Goal: Task Accomplishment & Management: Manage account settings

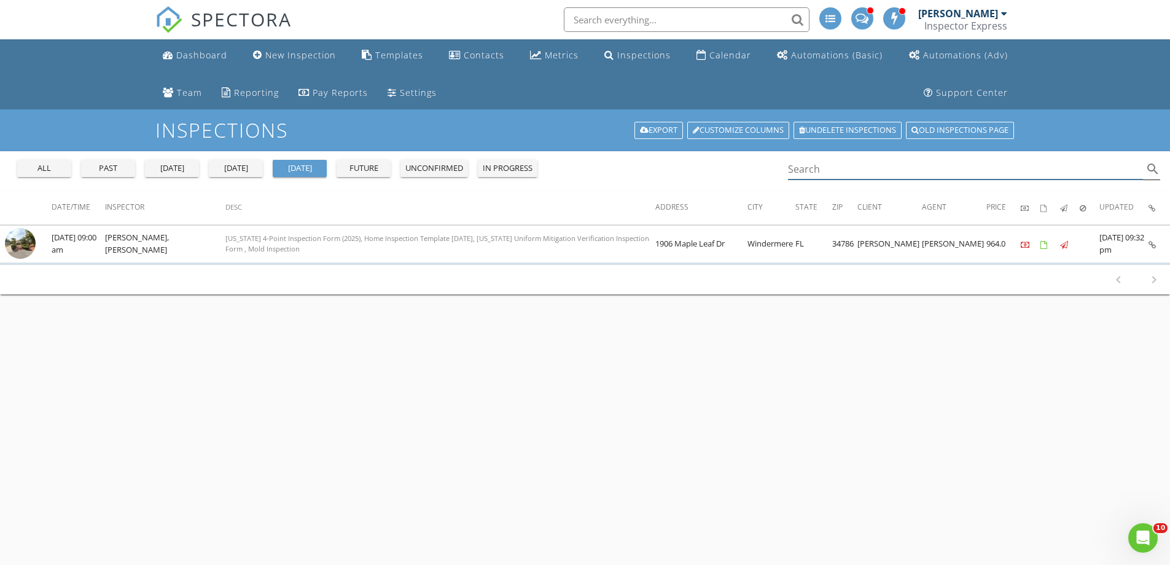
click at [842, 171] on input "Search" at bounding box center [966, 169] width 356 height 20
click at [600, 19] on input "text" at bounding box center [687, 19] width 246 height 25
click at [801, 161] on input "Search" at bounding box center [966, 169] width 356 height 20
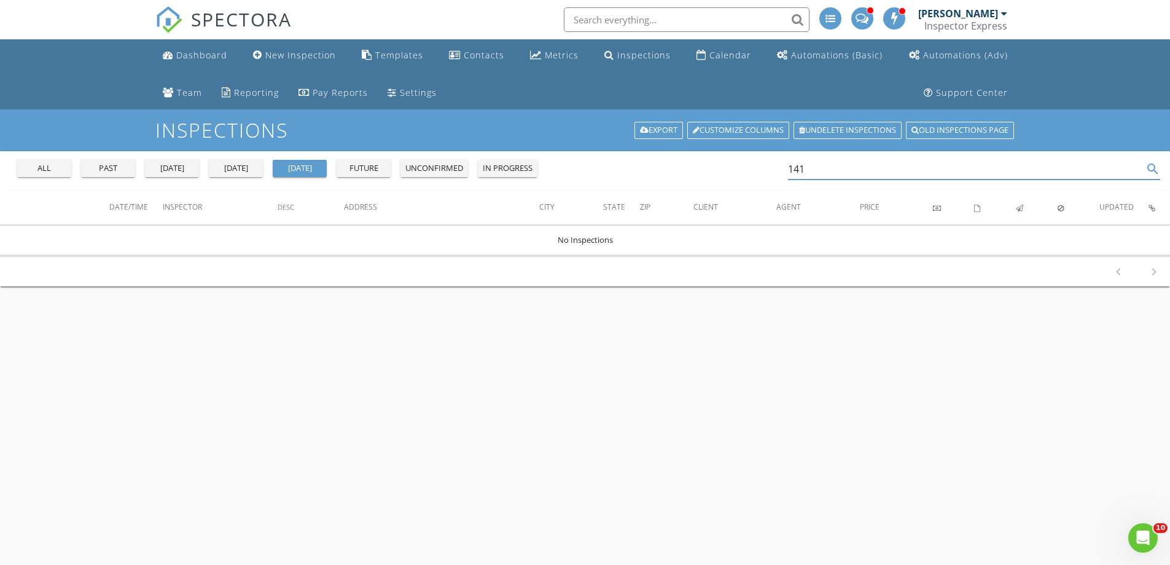
type input "141"
click at [101, 175] on button "past" at bounding box center [108, 168] width 54 height 17
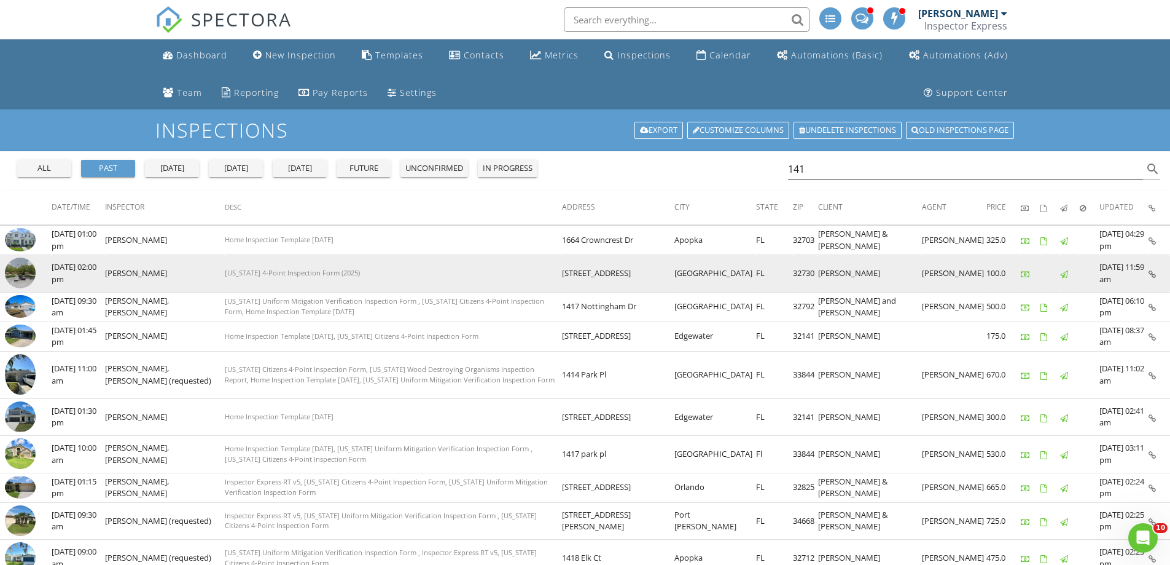
click at [632, 280] on td "[STREET_ADDRESS]" at bounding box center [618, 273] width 112 height 37
click at [1152, 274] on icon at bounding box center [1152, 274] width 7 height 8
click at [635, 275] on td "[STREET_ADDRESS]" at bounding box center [618, 273] width 112 height 37
click at [1153, 273] on icon at bounding box center [1152, 274] width 7 height 8
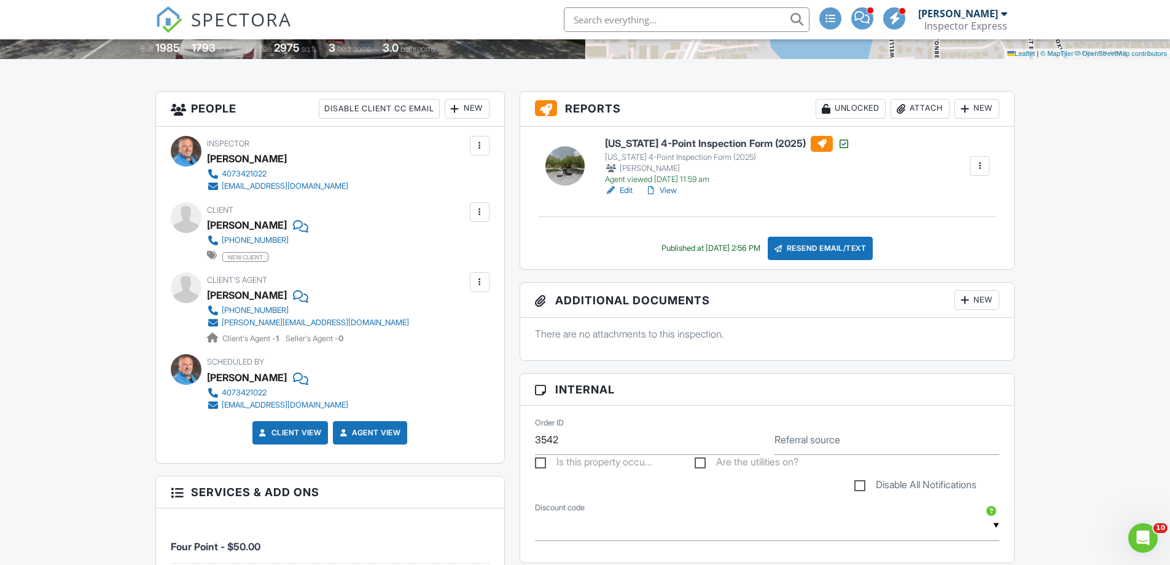
click at [480, 213] on div at bounding box center [480, 212] width 12 height 12
click at [378, 246] on li "Edit" at bounding box center [416, 249] width 132 height 31
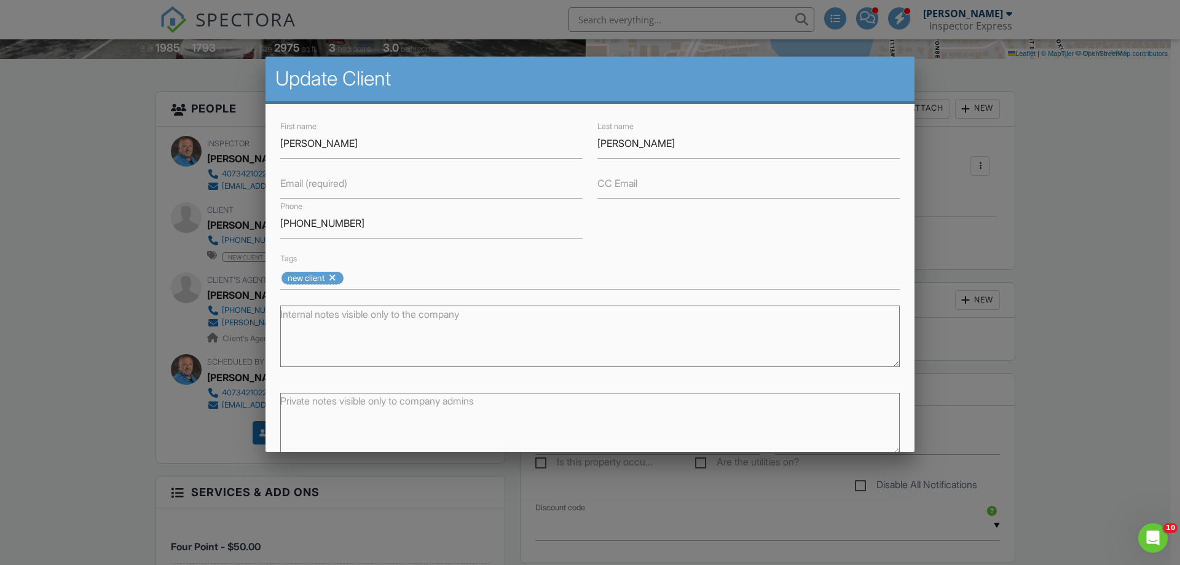
click at [324, 189] on label "Email (required)" at bounding box center [313, 183] width 67 height 14
click at [324, 189] on input "Email (required)" at bounding box center [431, 183] width 302 height 30
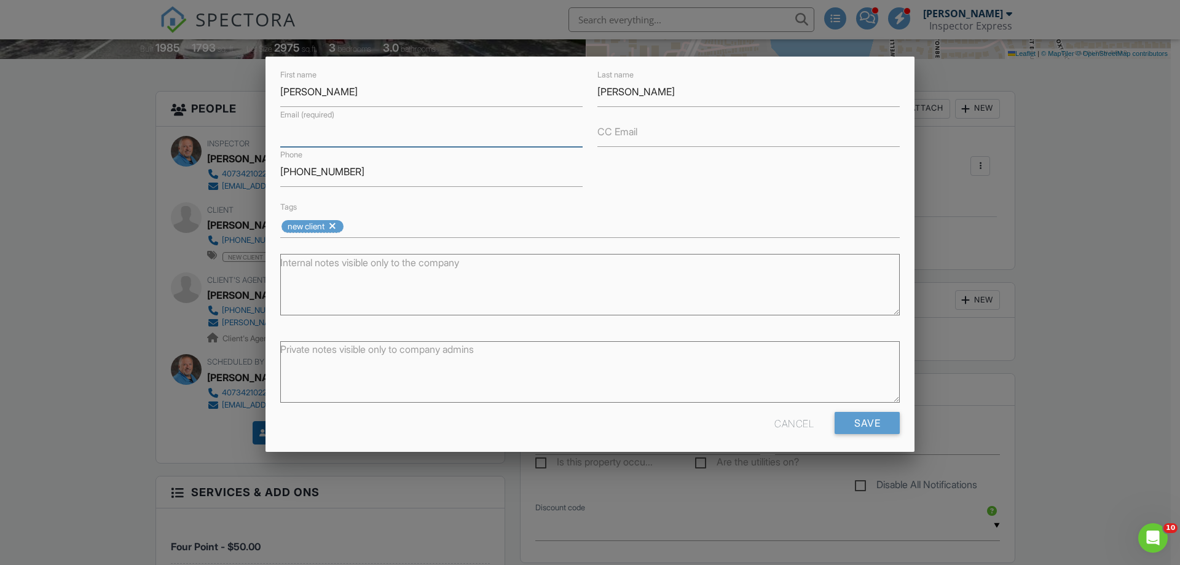
scroll to position [58, 0]
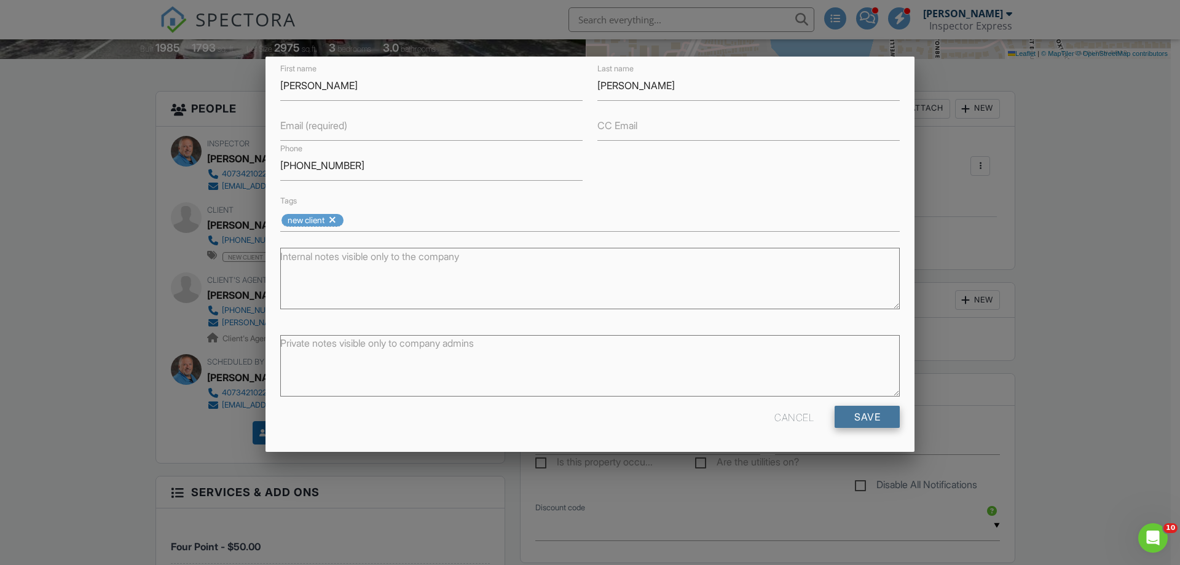
click at [866, 418] on input "Save" at bounding box center [866, 417] width 65 height 22
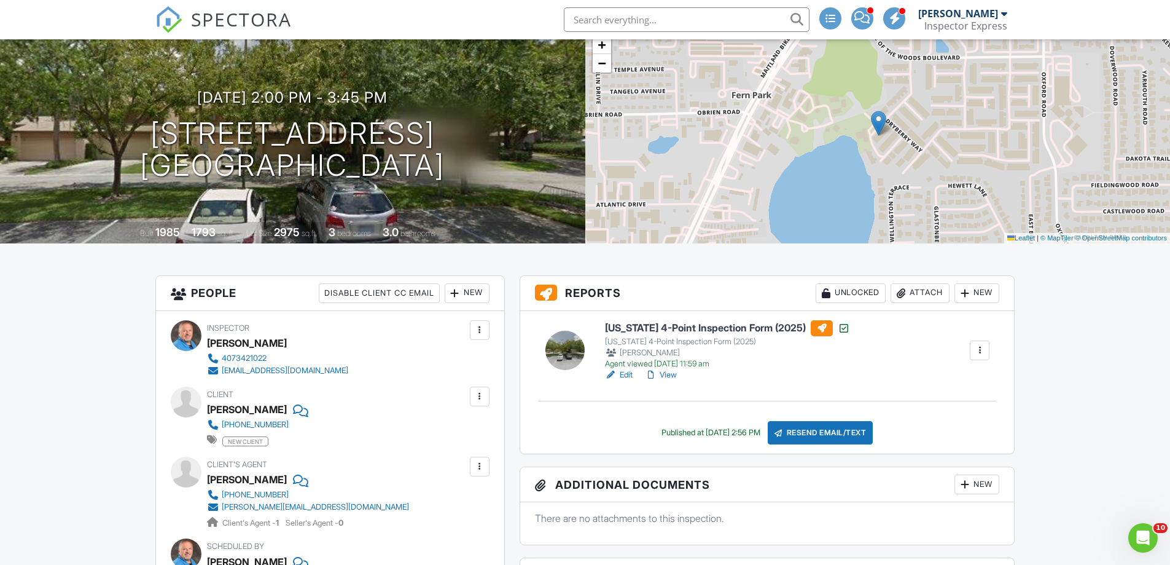
click at [668, 375] on link "View" at bounding box center [661, 375] width 32 height 12
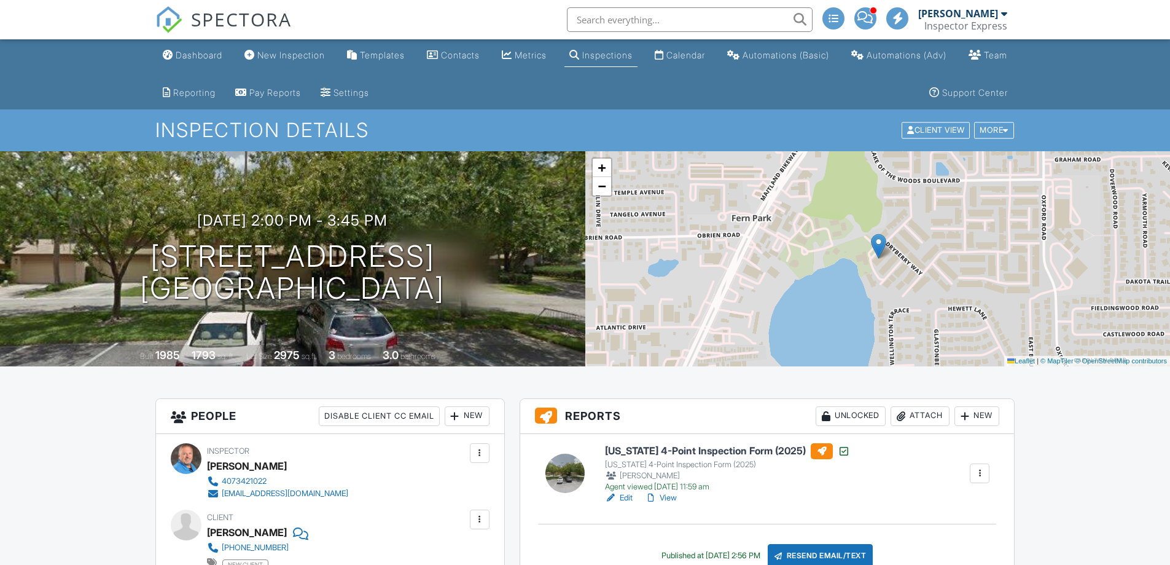
click at [479, 513] on div at bounding box center [480, 519] width 12 height 12
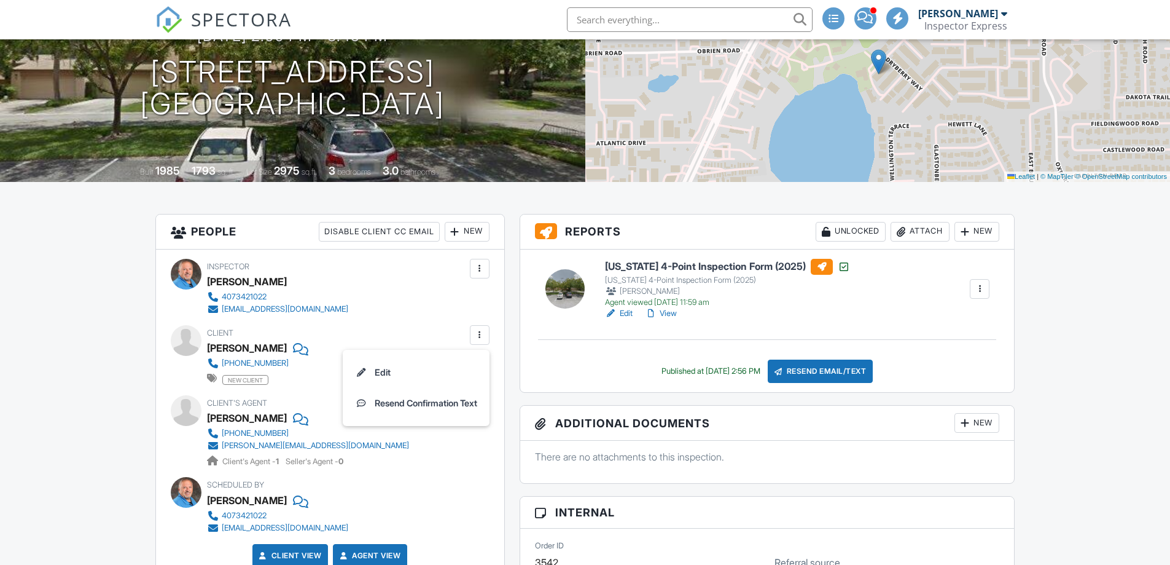
click at [379, 376] on li "Edit" at bounding box center [416, 372] width 132 height 31
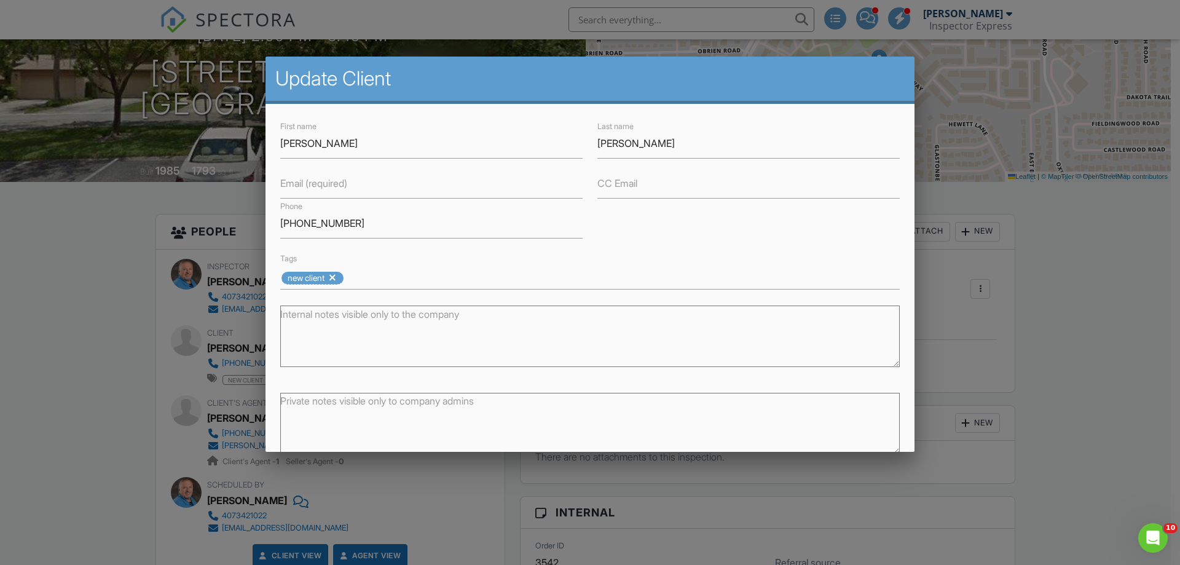
click at [319, 184] on label "Email (required)" at bounding box center [313, 183] width 67 height 14
click at [319, 184] on input "Email (required)" at bounding box center [431, 183] width 302 height 30
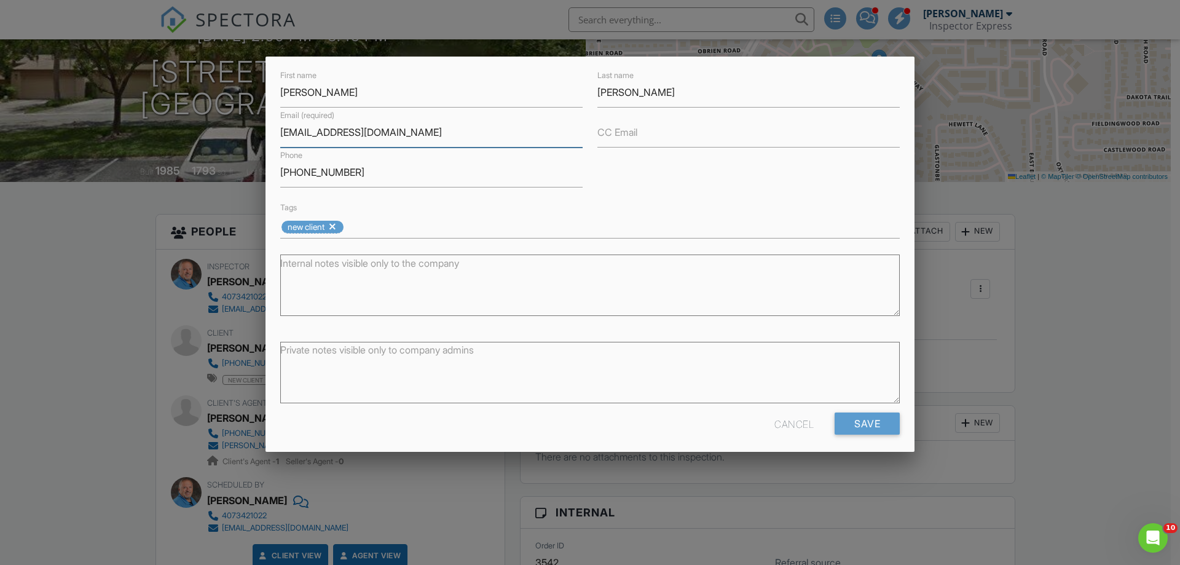
scroll to position [58, 0]
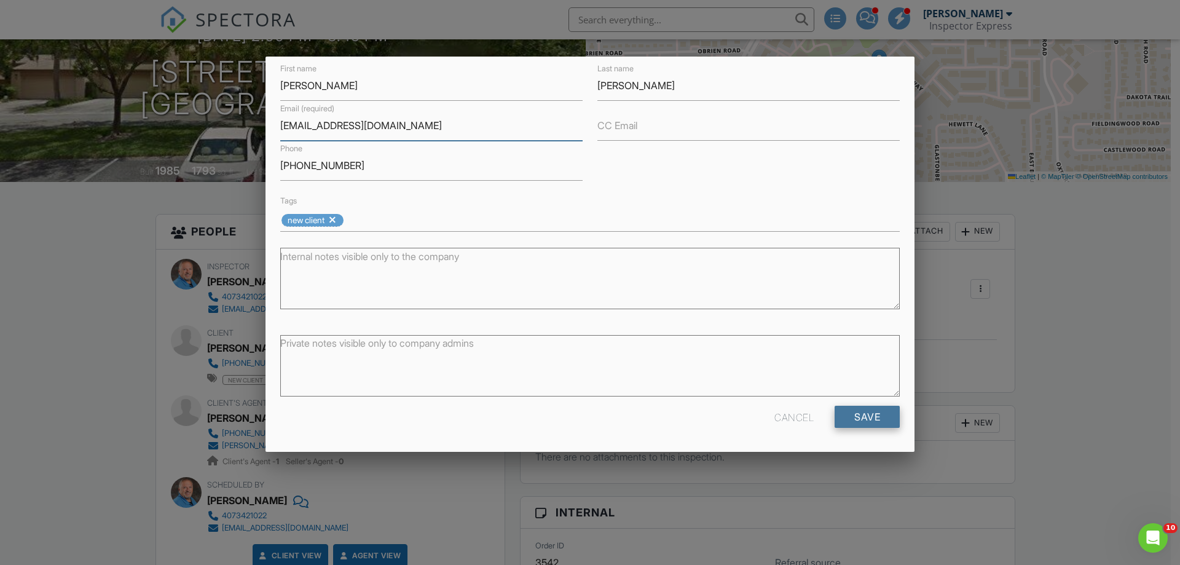
type input "f0xy1adycar@gmail.com"
click at [864, 419] on input "Save" at bounding box center [866, 417] width 65 height 22
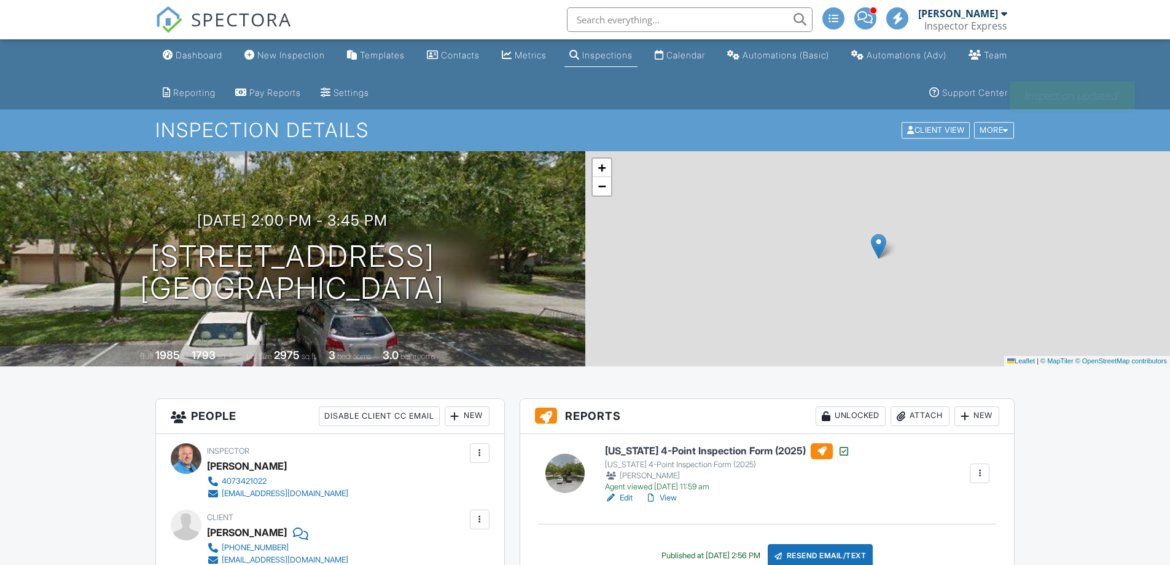
scroll to position [147, 0]
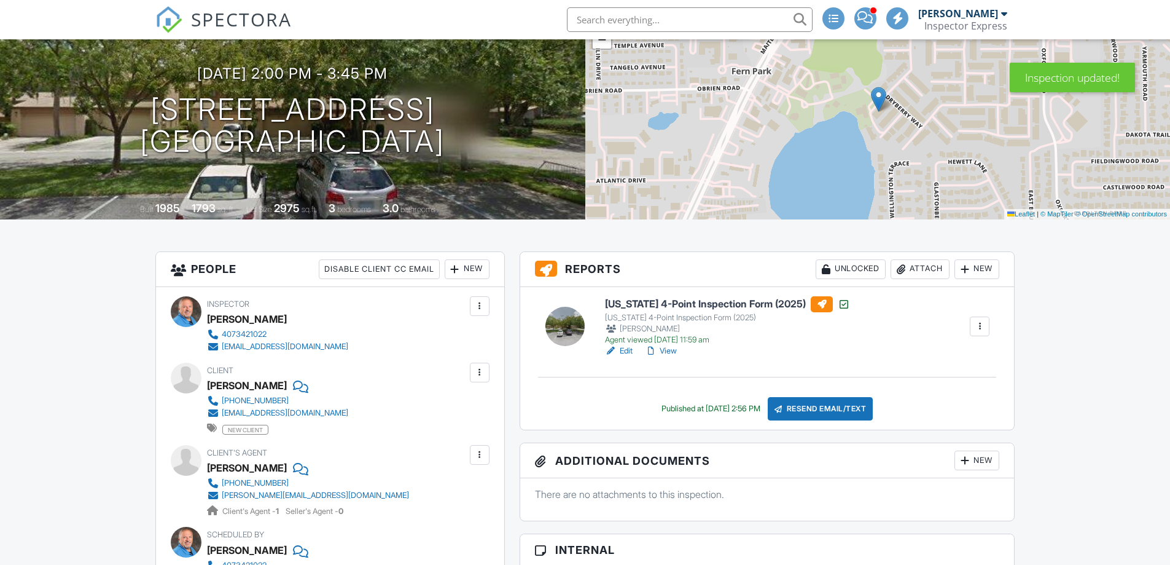
click at [826, 410] on div "Resend Email/Text" at bounding box center [821, 408] width 106 height 23
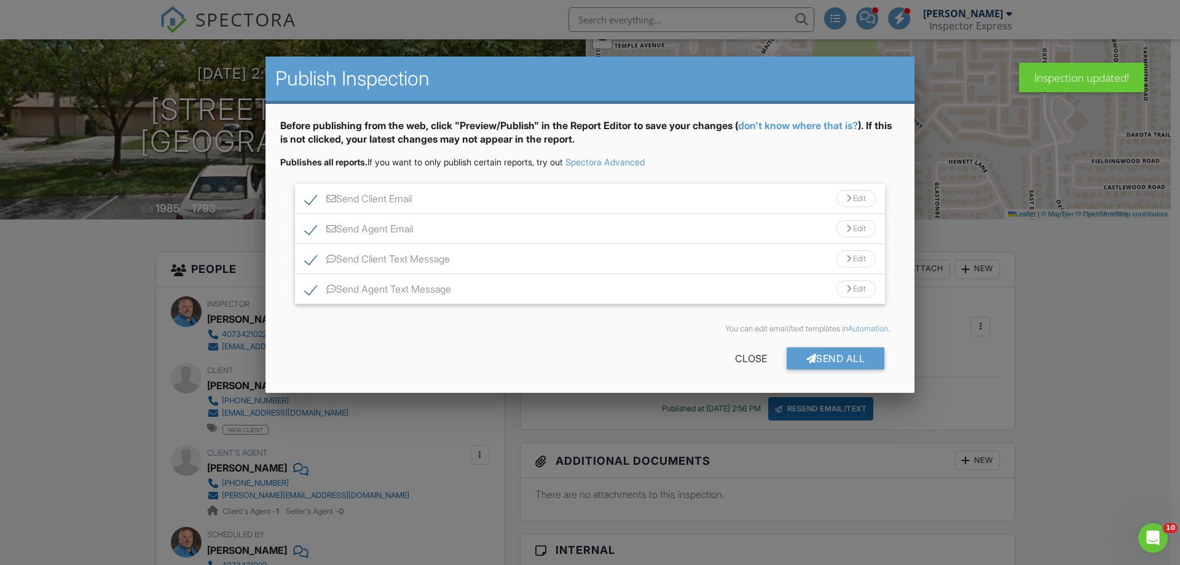
scroll to position [0, 0]
click at [307, 227] on label "Send Agent Email" at bounding box center [359, 230] width 108 height 15
checkbox input "false"
click at [307, 289] on label "Send Agent Text Message" at bounding box center [378, 290] width 146 height 15
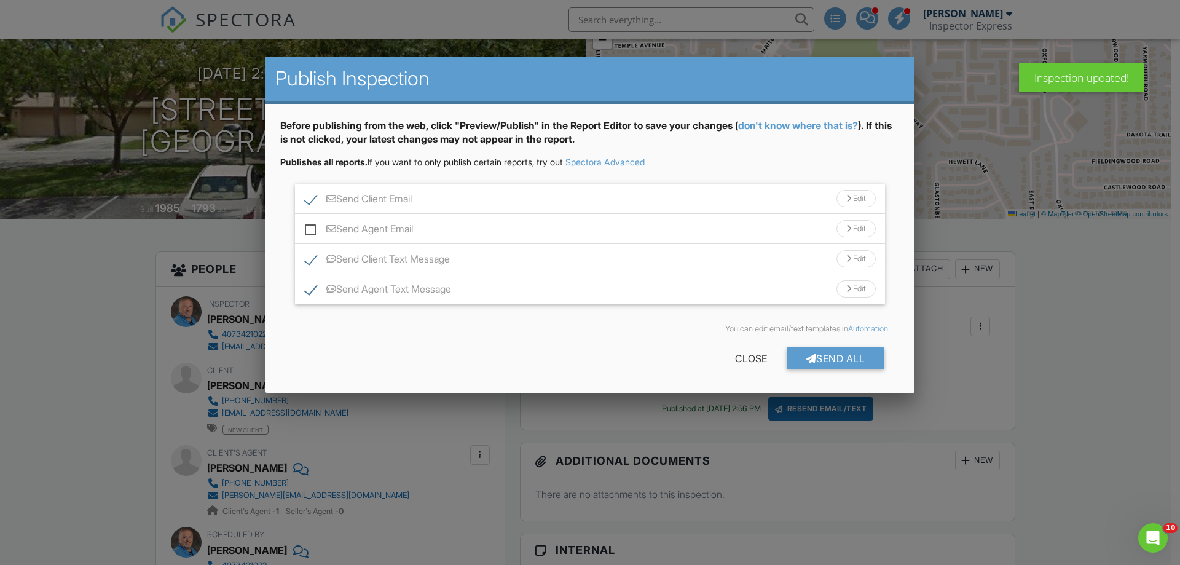
checkbox input "false"
click at [832, 359] on div "Send All" at bounding box center [835, 358] width 98 height 22
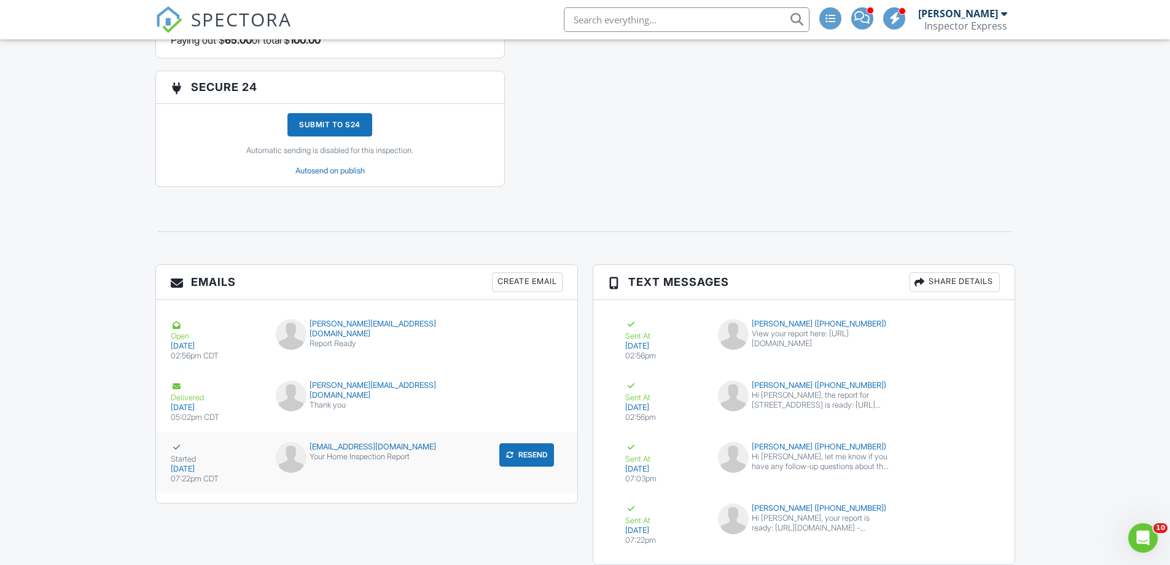
scroll to position [1496, 0]
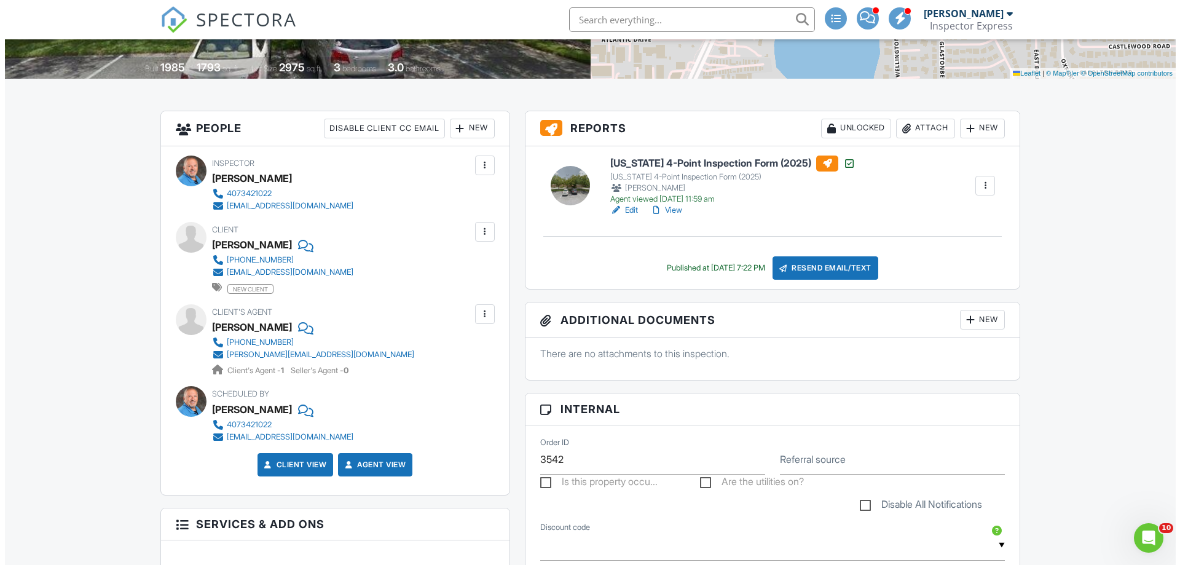
scroll to position [267, 0]
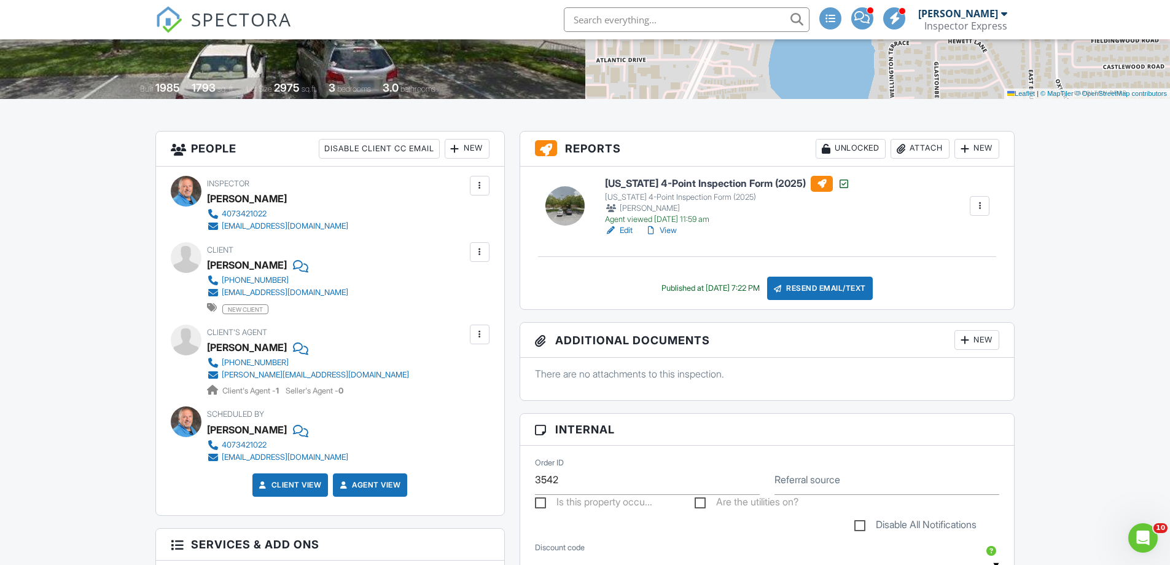
click at [485, 254] on div at bounding box center [480, 252] width 12 height 12
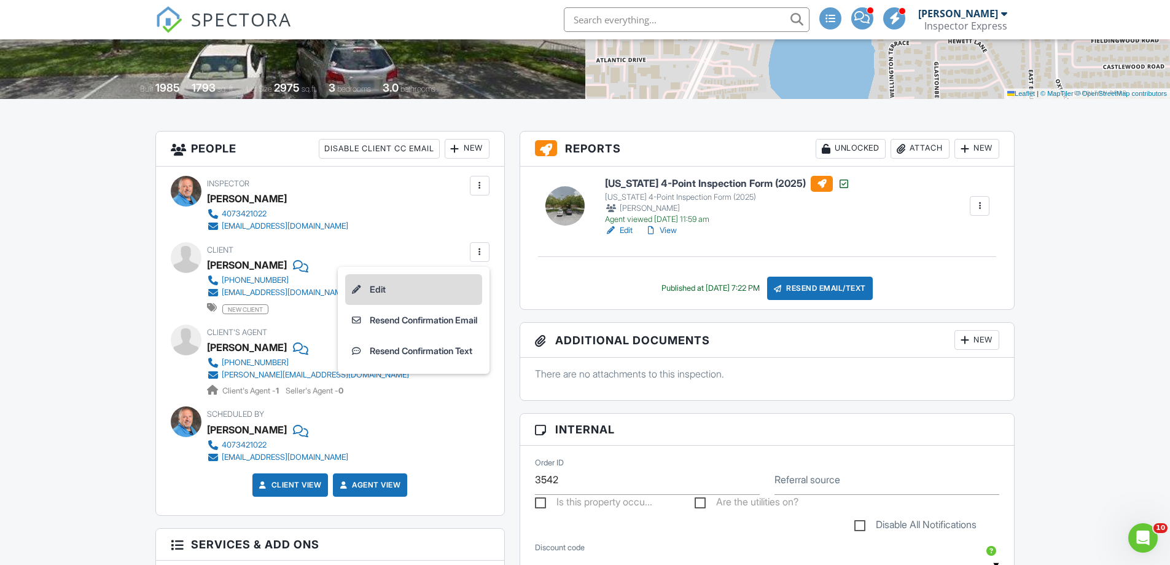
click at [386, 291] on li "Edit" at bounding box center [413, 289] width 137 height 31
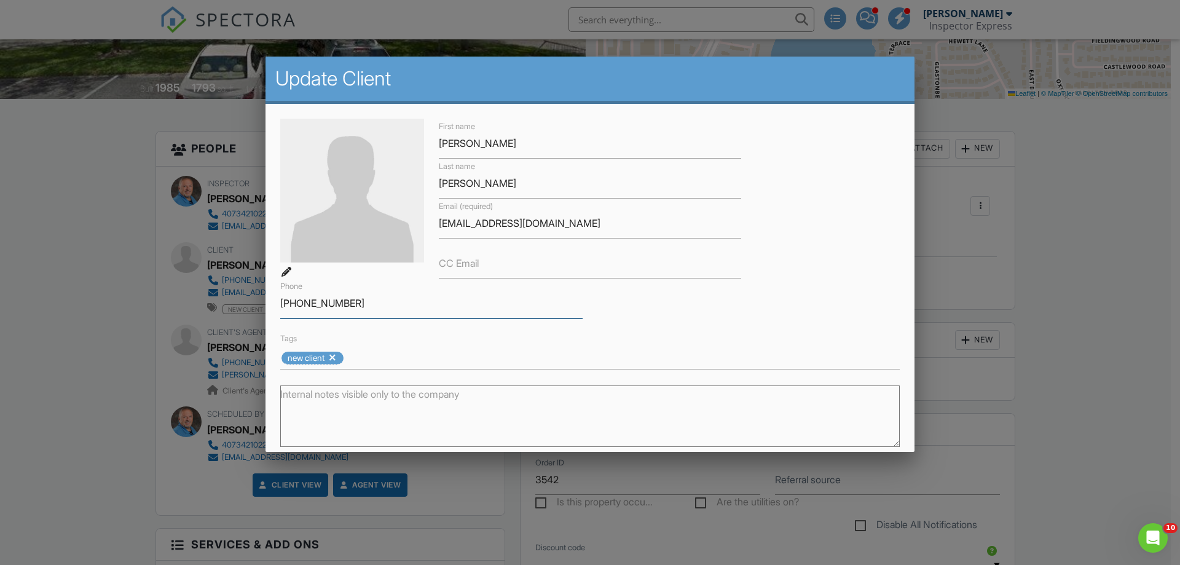
drag, startPoint x: 304, startPoint y: 304, endPoint x: 358, endPoint y: 297, distance: 53.8
click at [358, 297] on input "407-388-9717" at bounding box center [431, 303] width 302 height 30
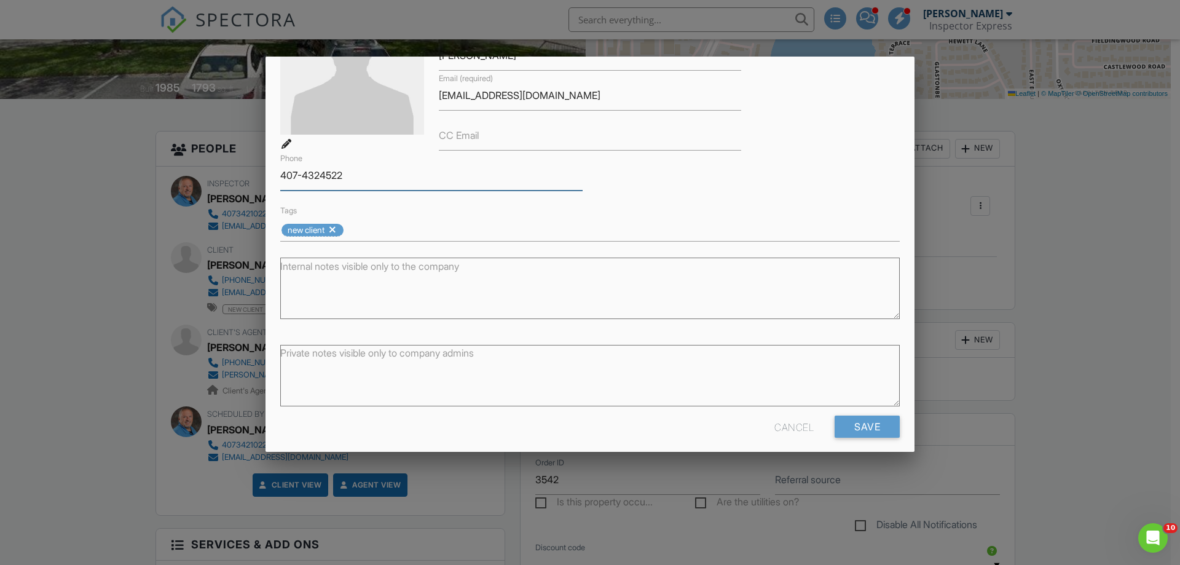
scroll to position [138, 0]
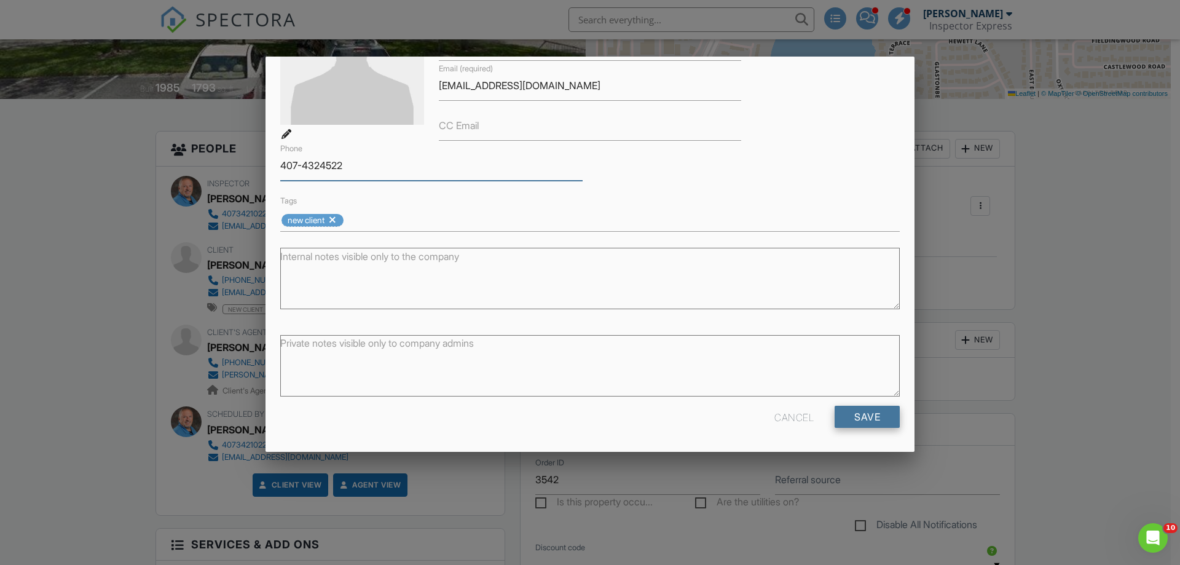
type input "407-4324522"
click at [875, 417] on input "Save" at bounding box center [866, 417] width 65 height 22
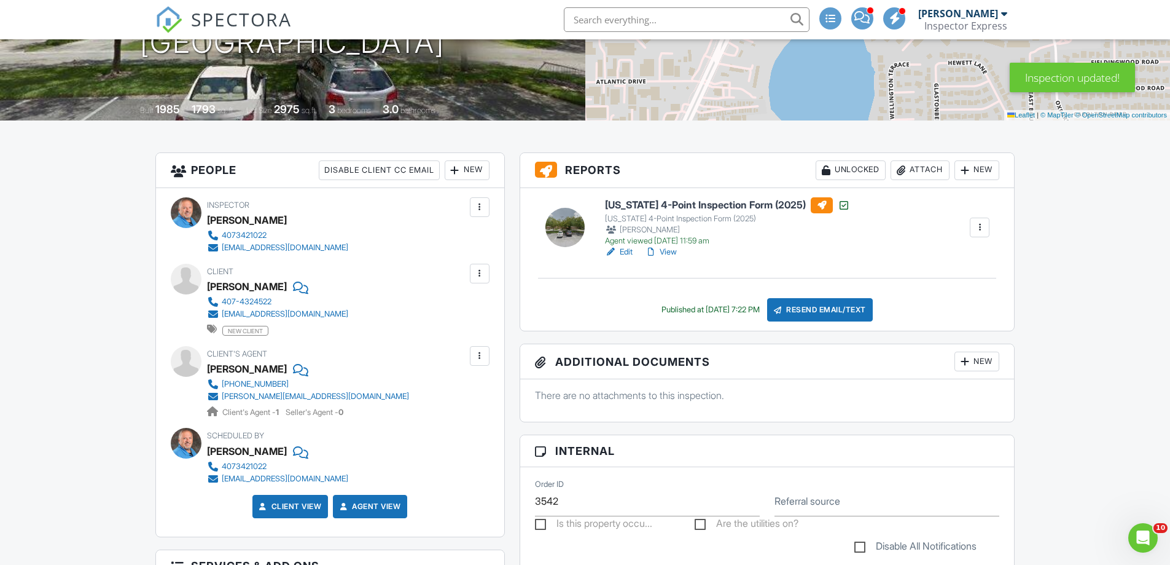
click at [811, 310] on div "Resend Email/Text" at bounding box center [820, 309] width 106 height 23
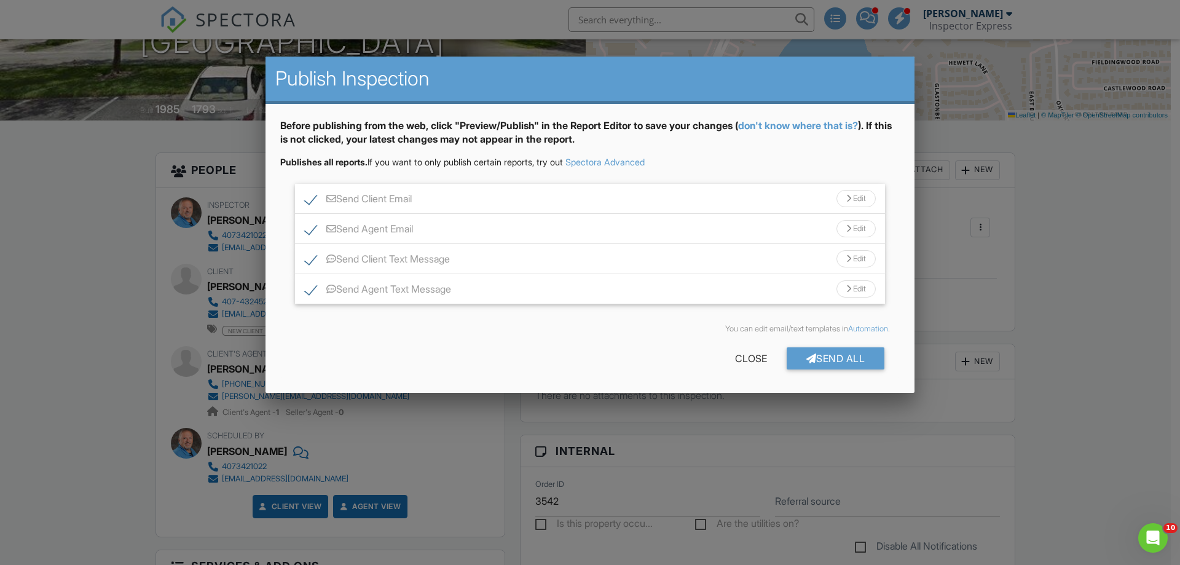
click at [310, 203] on label "Send Client Email" at bounding box center [358, 200] width 107 height 15
checkbox input "false"
click at [310, 230] on label "Send Agent Email" at bounding box center [359, 230] width 108 height 15
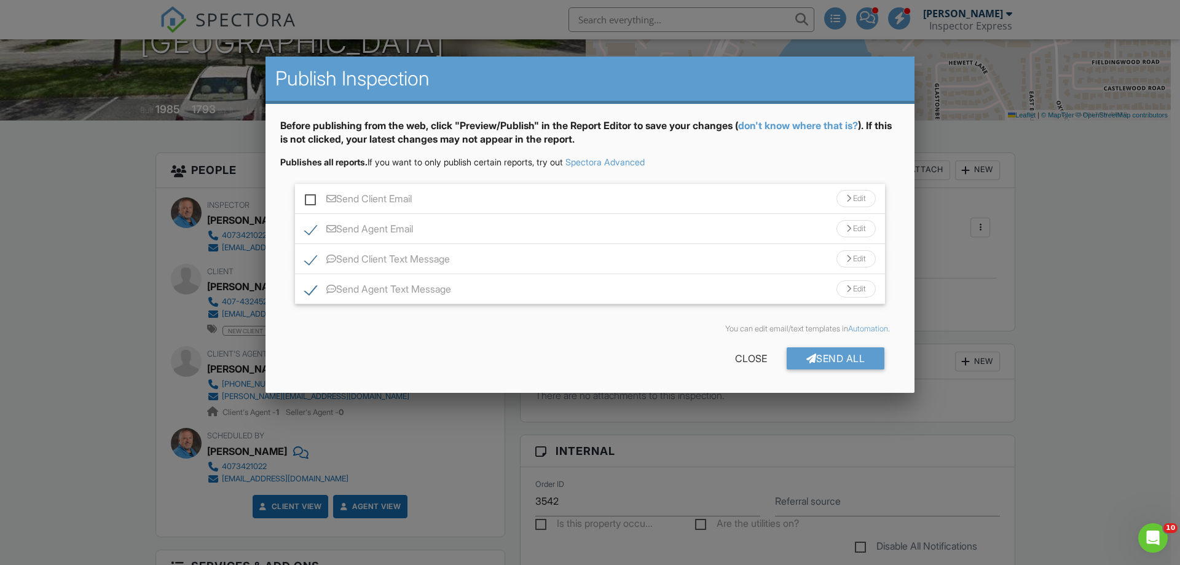
checkbox input "false"
click at [310, 292] on label "Send Agent Text Message" at bounding box center [378, 290] width 146 height 15
checkbox input "false"
click at [838, 357] on div "Send All" at bounding box center [835, 358] width 98 height 22
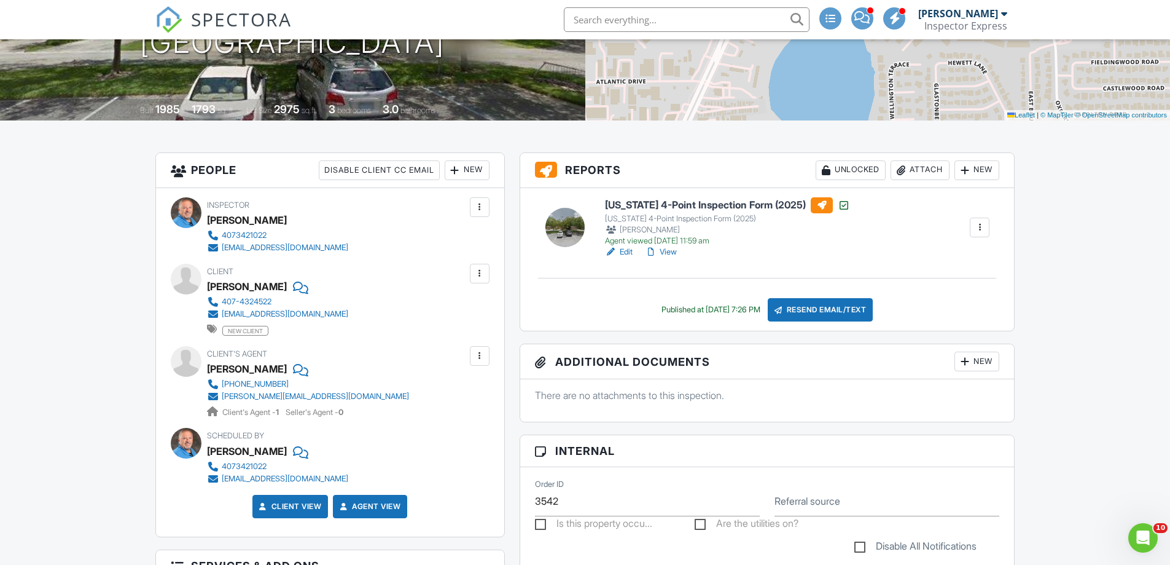
click at [675, 251] on link "View" at bounding box center [661, 252] width 32 height 12
